Goal: Task Accomplishment & Management: Use online tool/utility

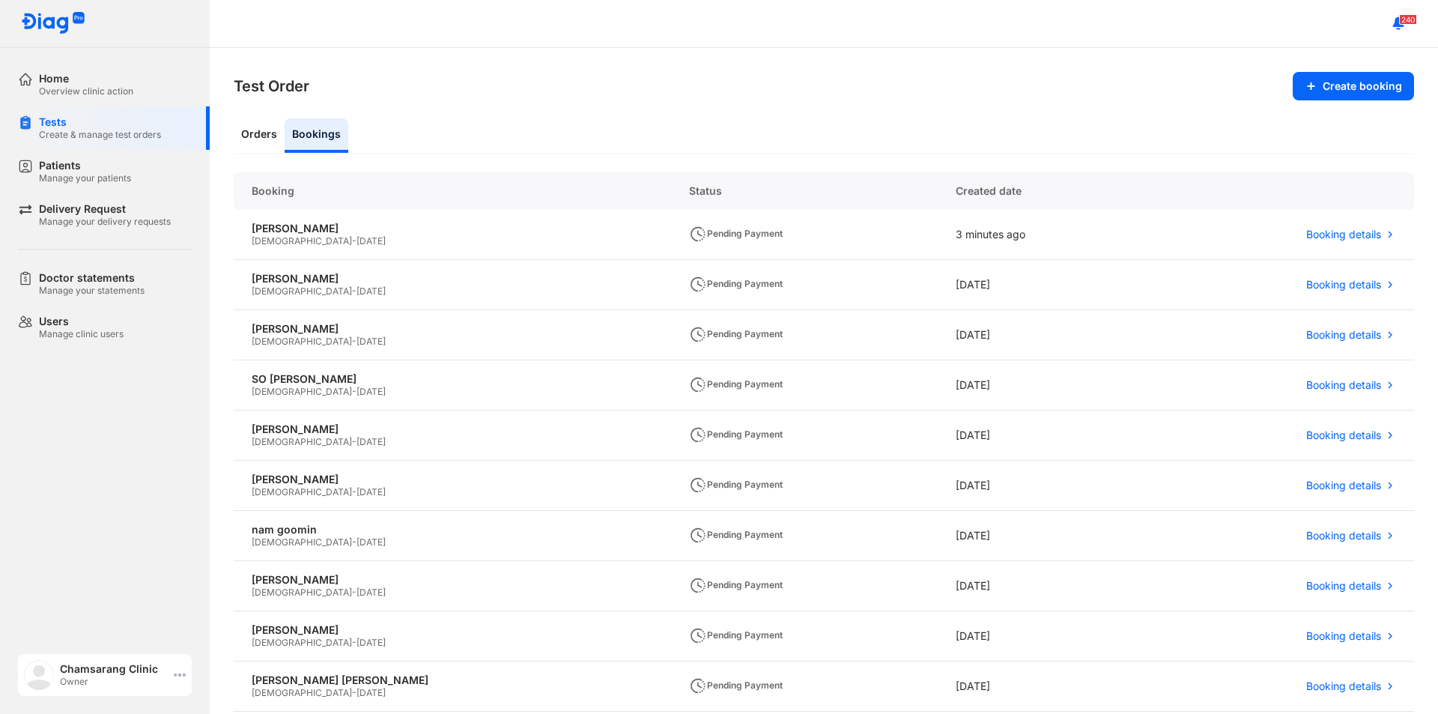
click at [177, 677] on icon at bounding box center [180, 675] width 12 height 12
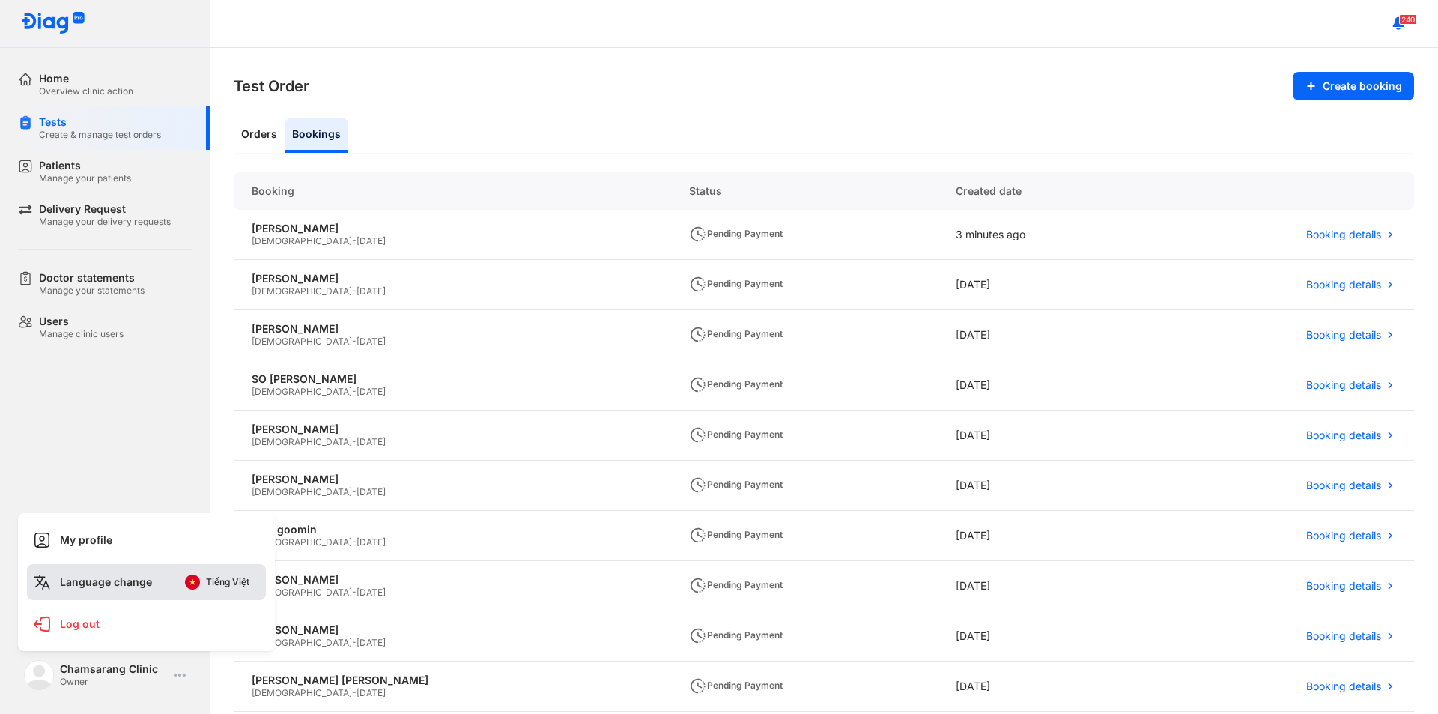
click at [237, 590] on button "Tiếng Việt" at bounding box center [216, 582] width 85 height 24
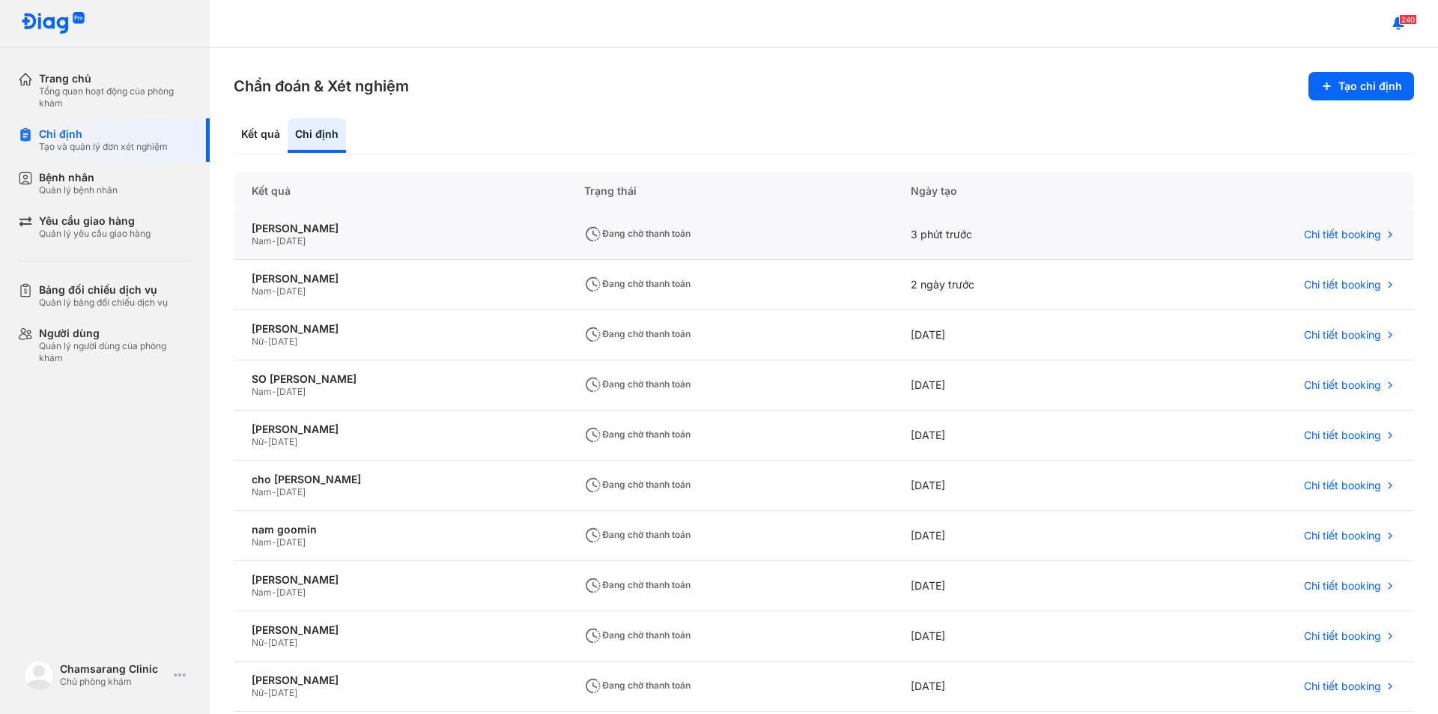
click at [287, 236] on span "[DATE]" at bounding box center [290, 240] width 29 height 11
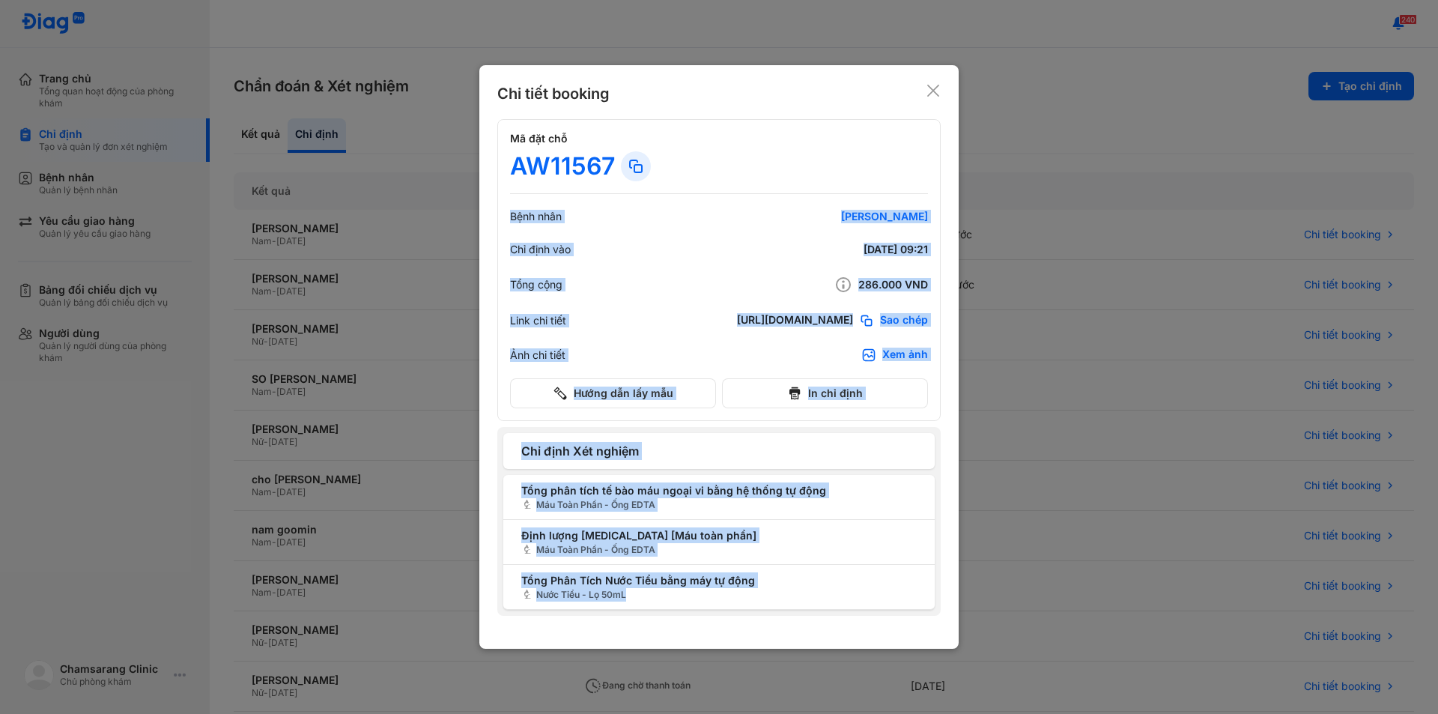
drag, startPoint x: 607, startPoint y: 166, endPoint x: 468, endPoint y: 174, distance: 138.8
click at [468, 174] on div "Chi tiết booking Mã đặt chỗ AW11567 Bệnh nhân park nam soo Chỉ định vào [DATE] …" at bounding box center [719, 357] width 1438 height 714
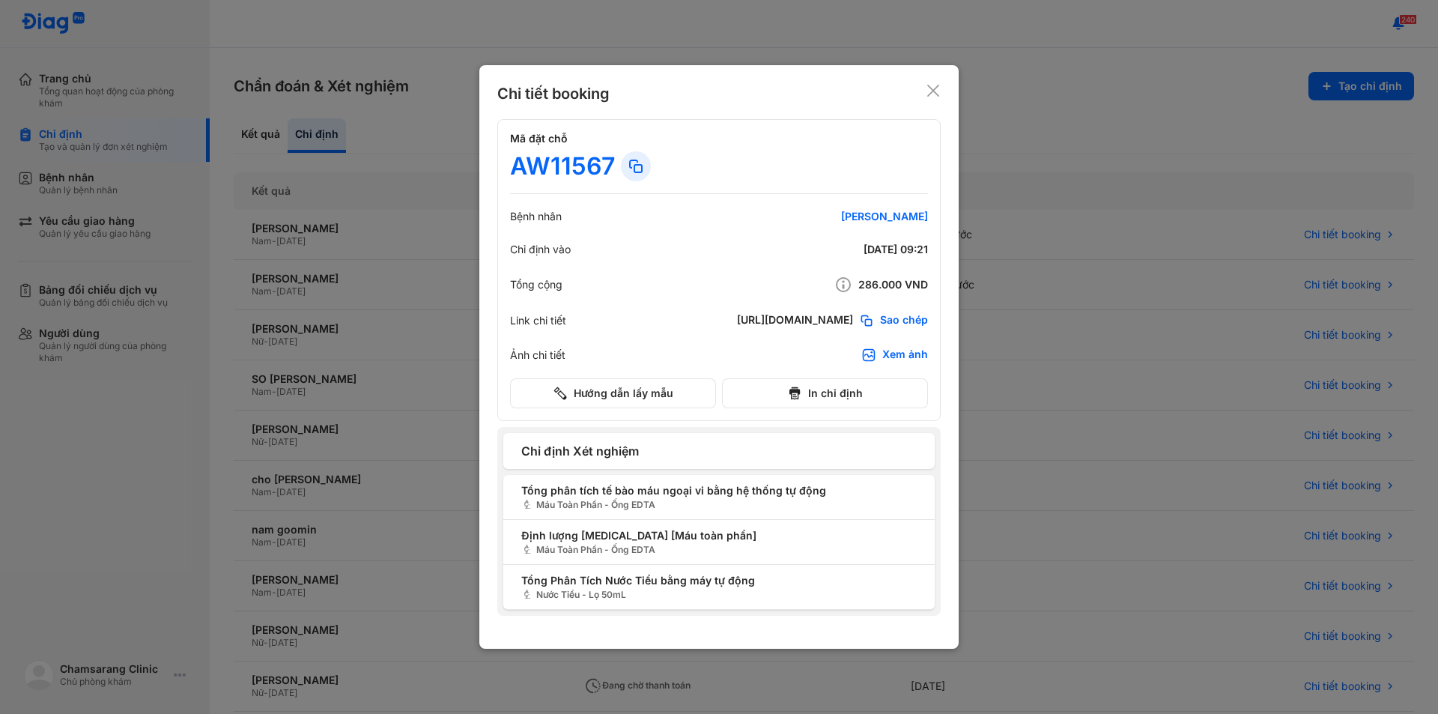
click at [524, 164] on div "AW11567" at bounding box center [562, 166] width 105 height 30
drag, startPoint x: 536, startPoint y: 166, endPoint x: 619, endPoint y: 176, distance: 83.0
click at [619, 176] on div "AW11567" at bounding box center [719, 166] width 418 height 30
copy div "AW11567"
click at [932, 83] on icon at bounding box center [933, 90] width 15 height 15
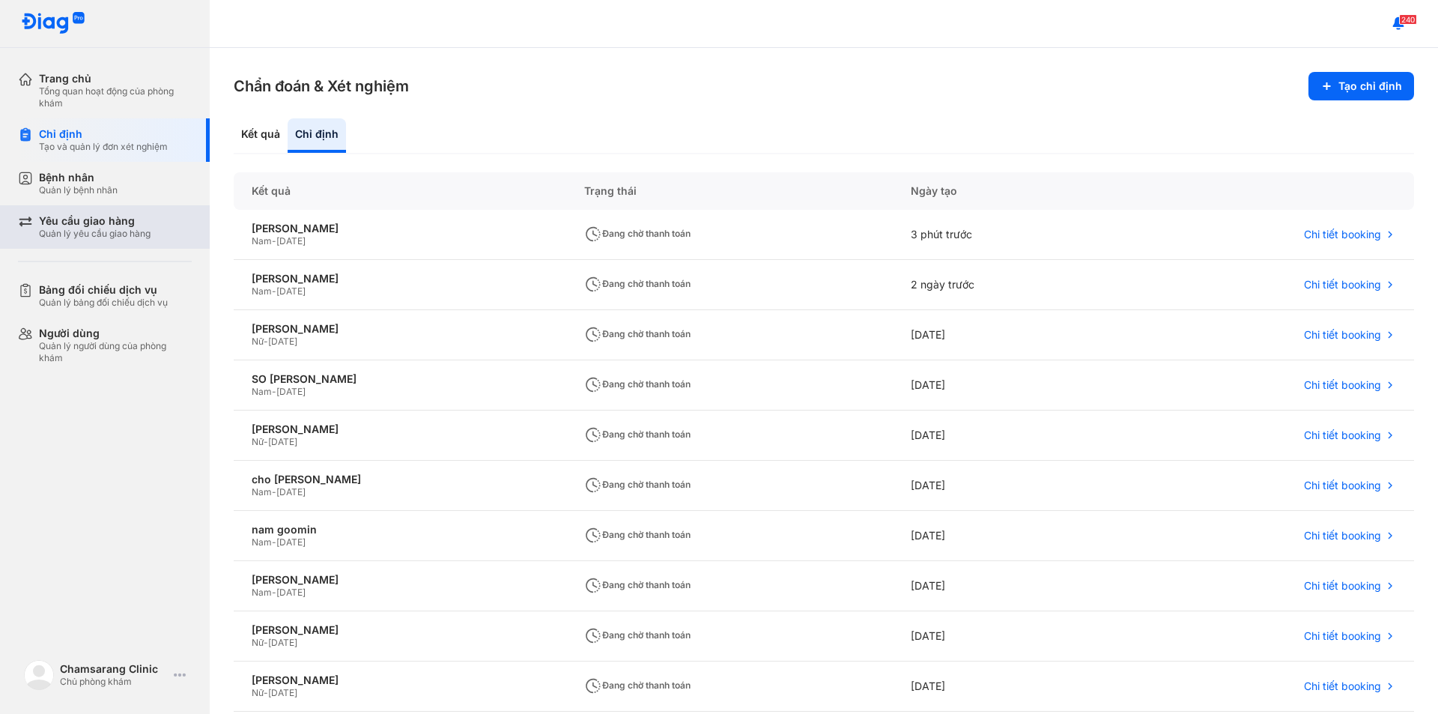
click at [91, 220] on div "Yêu cầu giao hàng" at bounding box center [95, 220] width 112 height 13
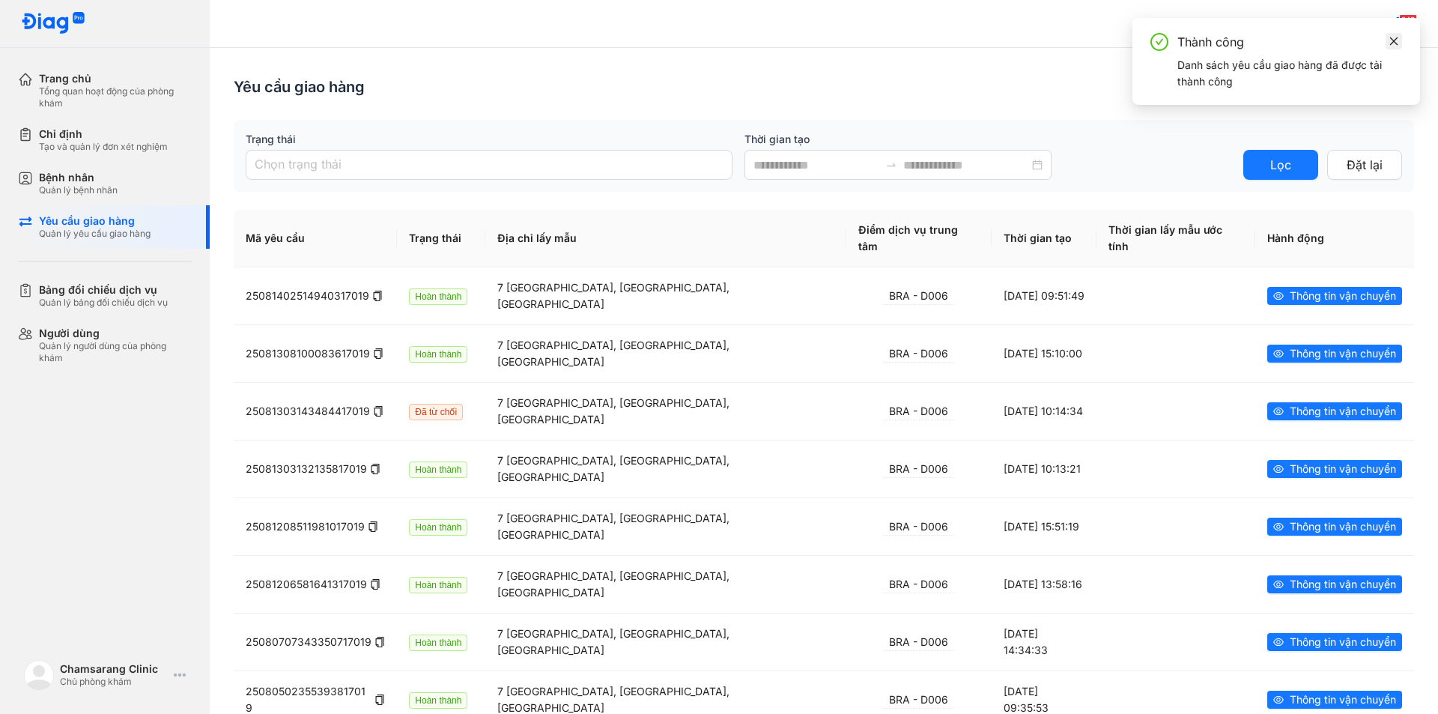
click at [1394, 40] on icon "close" at bounding box center [1394, 41] width 8 height 8
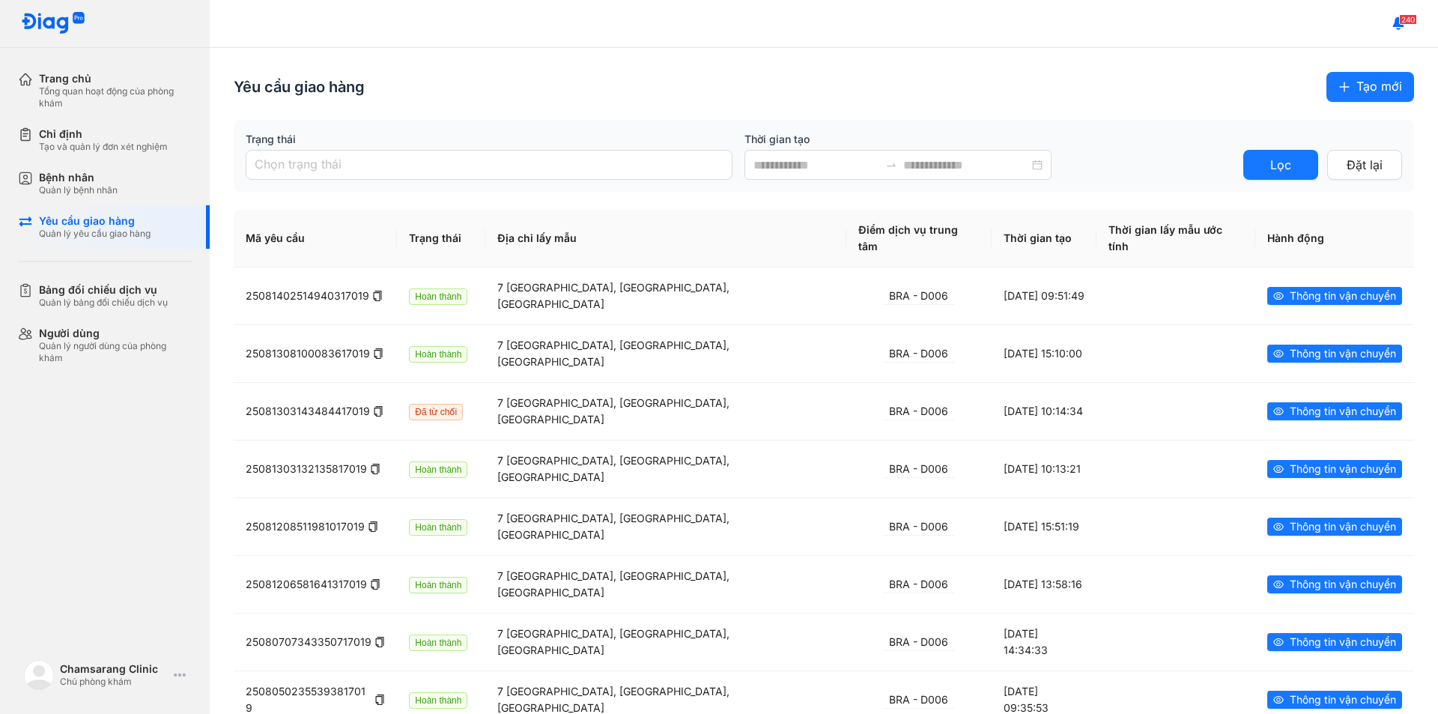
click at [1356, 88] on span "Tạo mới" at bounding box center [1379, 86] width 46 height 19
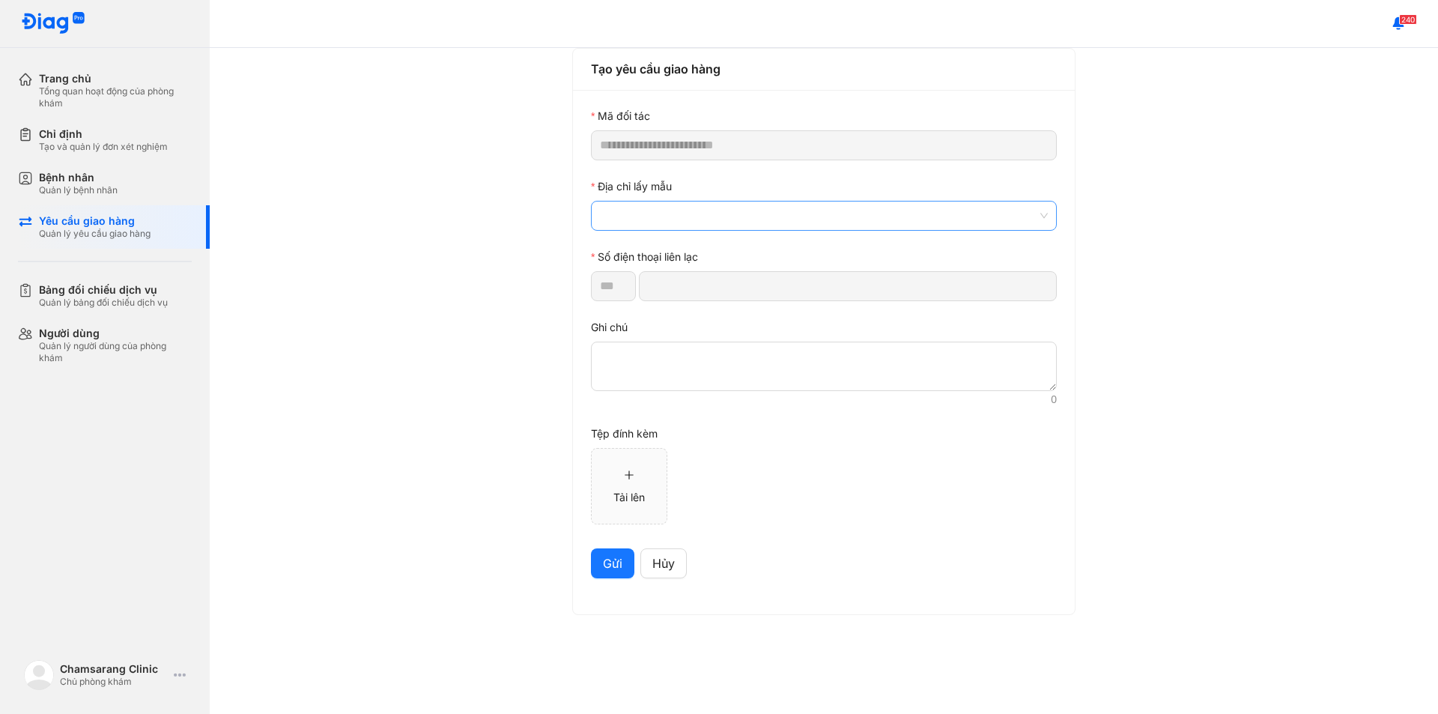
click at [711, 215] on span at bounding box center [824, 215] width 448 height 28
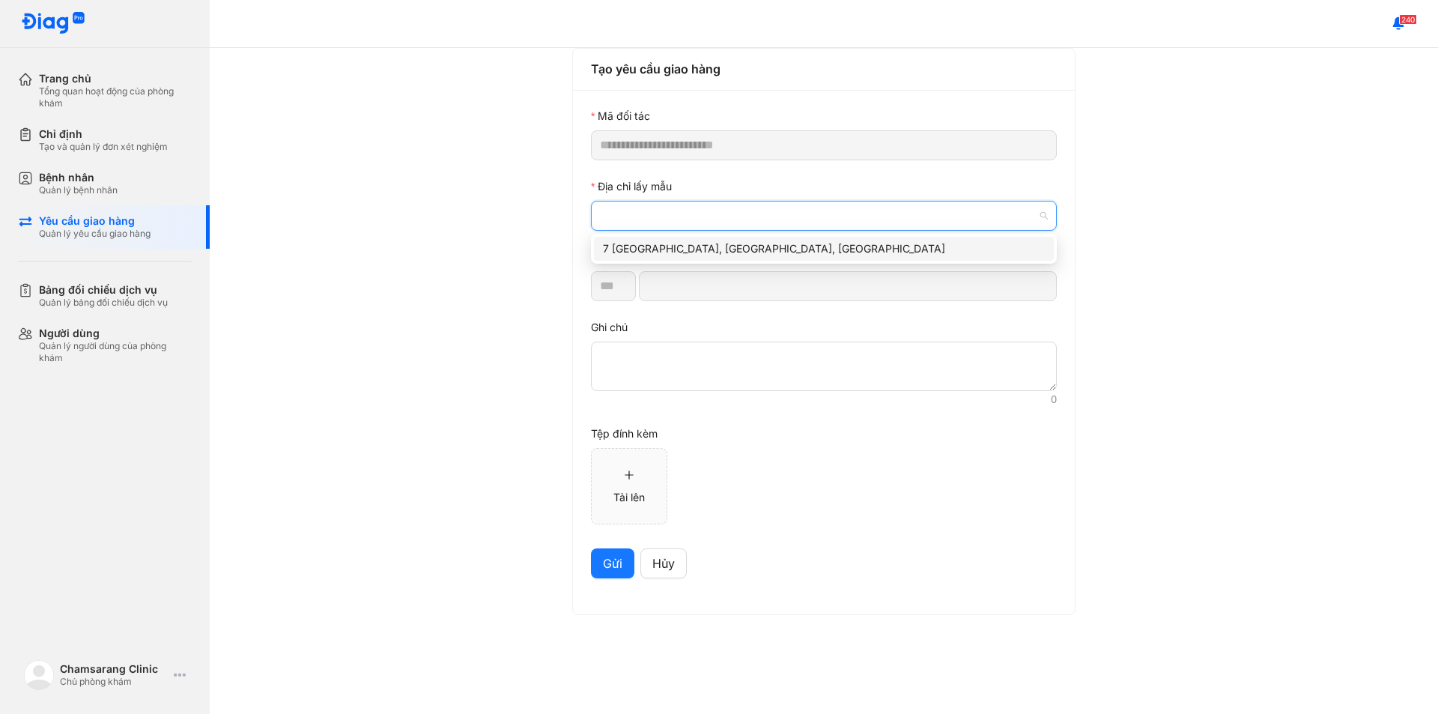
click at [707, 247] on div "7 Hà Huy Tập, Tân Phong, Quận 7, Thành phố Hồ Chí Minh" at bounding box center [824, 248] width 442 height 16
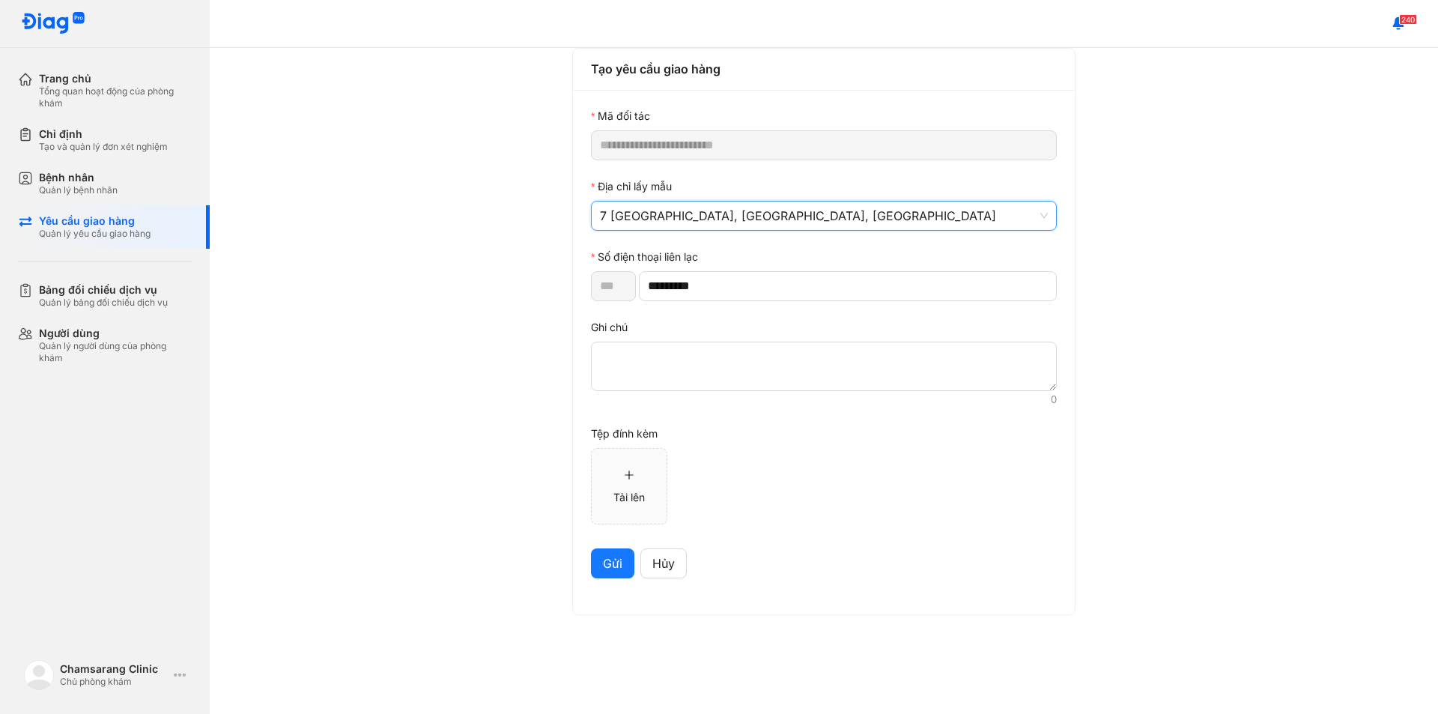
type input "*********"
click at [703, 347] on textarea at bounding box center [824, 366] width 466 height 49
paste textarea "*******"
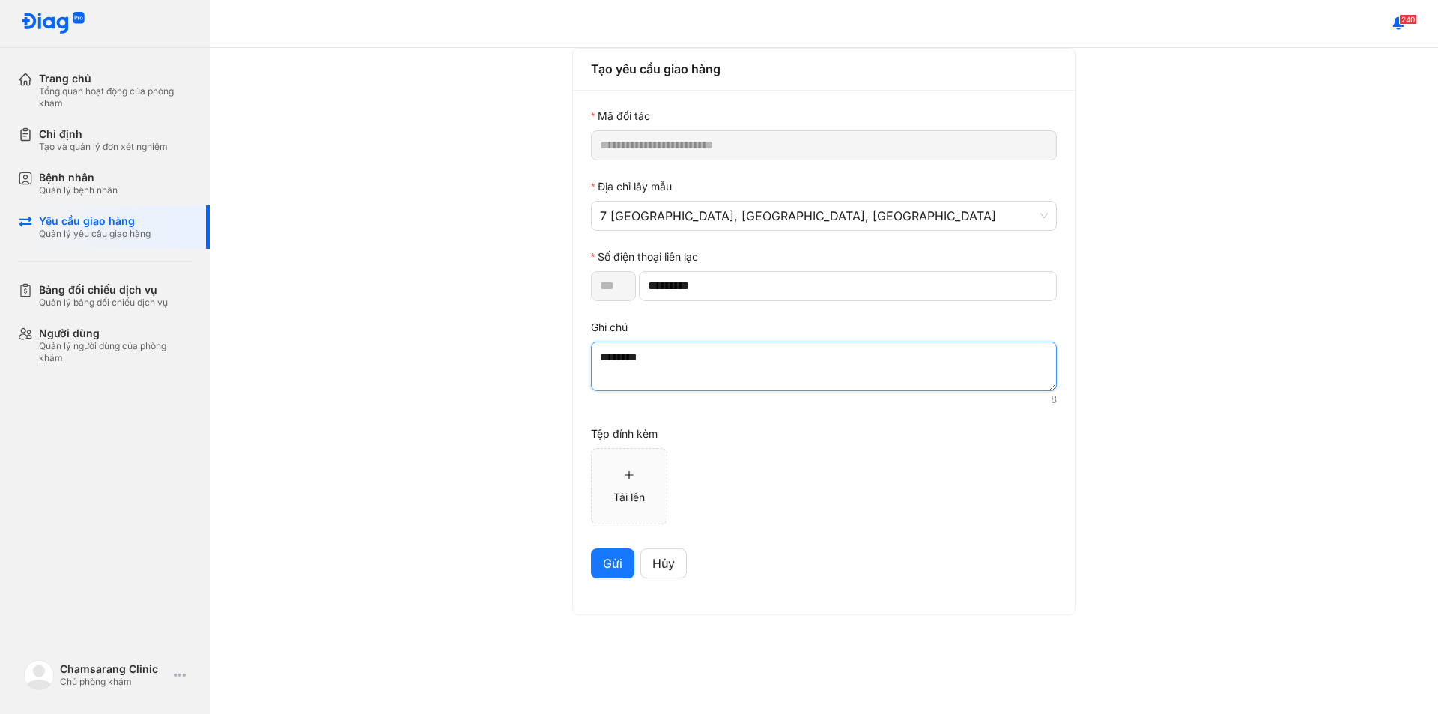
type textarea "*******"
click at [611, 563] on span "Gửi" at bounding box center [612, 563] width 19 height 19
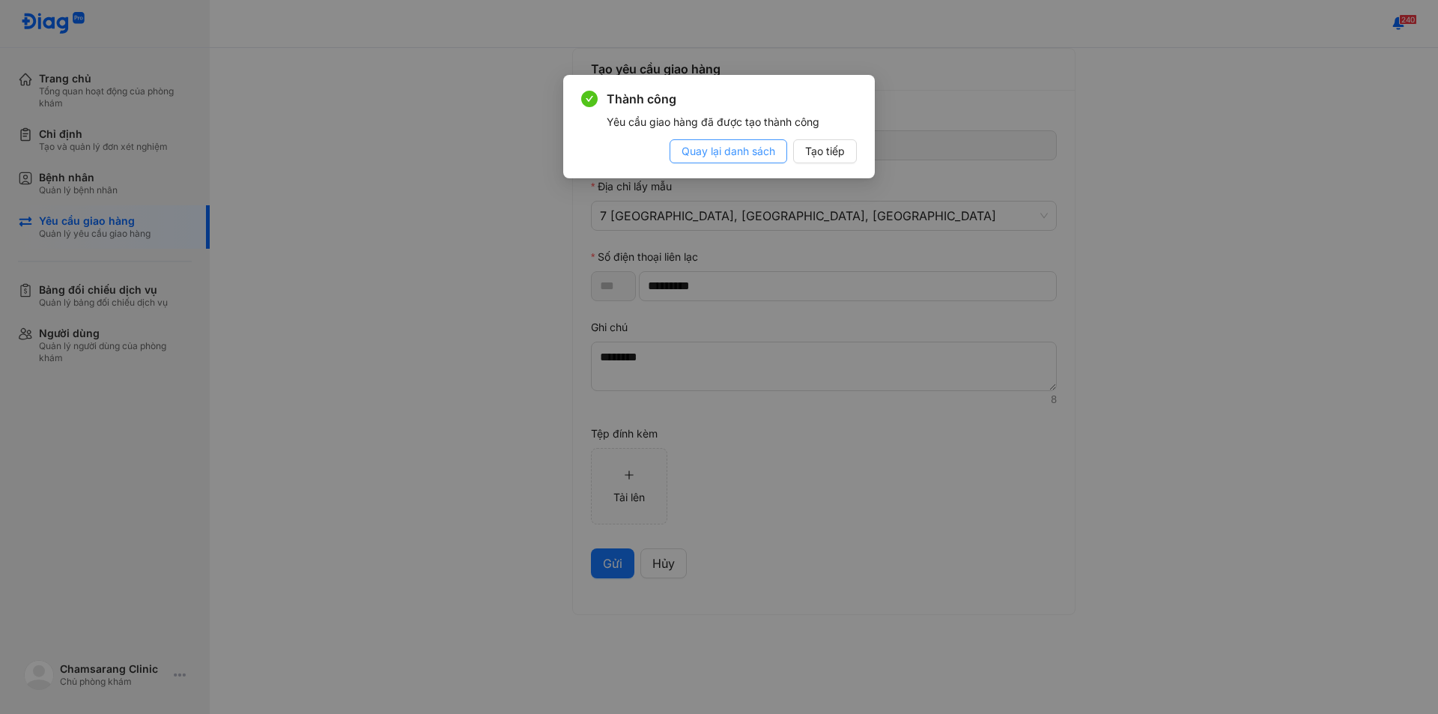
click at [745, 155] on span "Quay lại danh sách" at bounding box center [729, 151] width 94 height 16
